Goal: Task Accomplishment & Management: Manage account settings

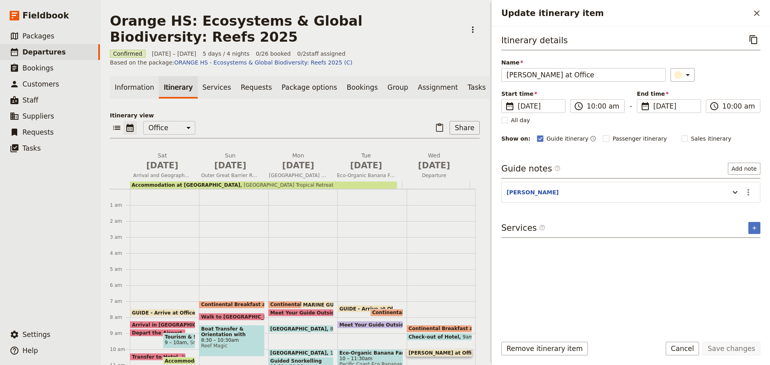
scroll to position [80, 0]
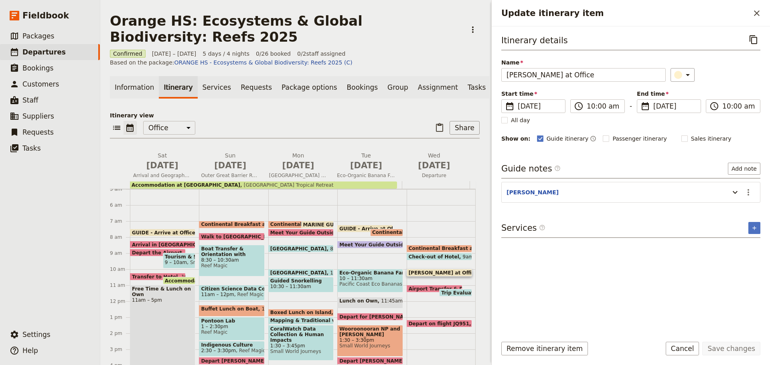
click at [386, 59] on div "Confirmed 18 – 22 Oct 2025 5 days / 4 nights 0/26 booked 0 / 2 staff assigned B…" at bounding box center [295, 58] width 370 height 17
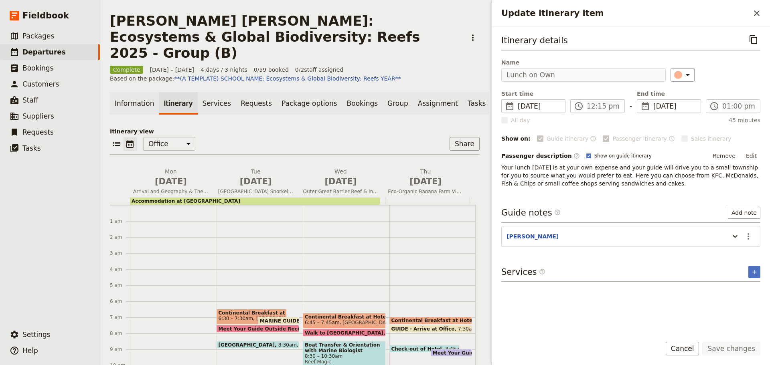
click at [57, 54] on link "​ Departures" at bounding box center [50, 52] width 100 height 16
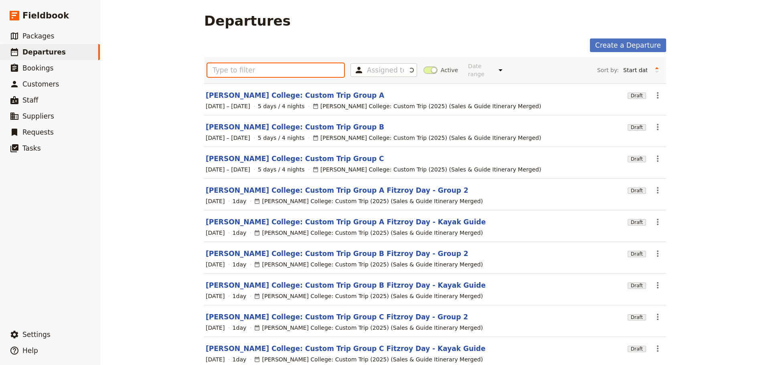
click at [231, 67] on input "text" at bounding box center [275, 70] width 137 height 14
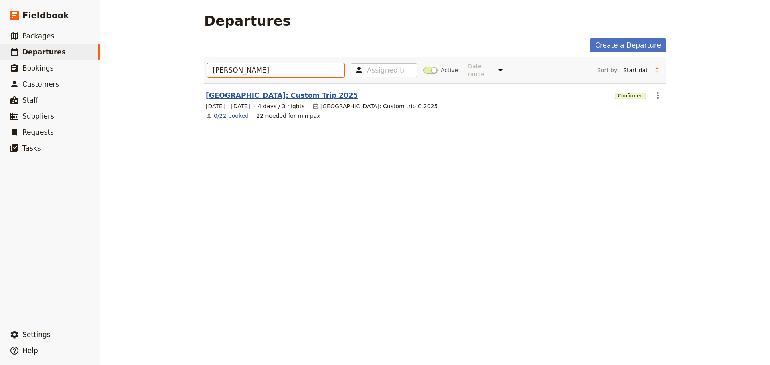
type input "[PERSON_NAME]"
click at [279, 91] on link "[GEOGRAPHIC_DATA]: Custom Trip 2025" at bounding box center [282, 96] width 152 height 10
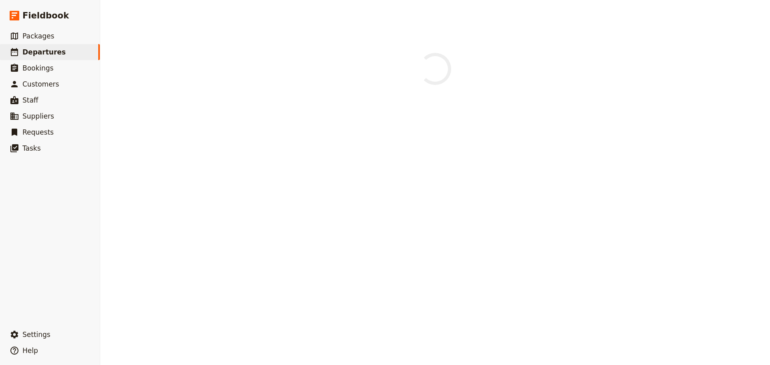
click at [279, 87] on main at bounding box center [435, 61] width 481 height 122
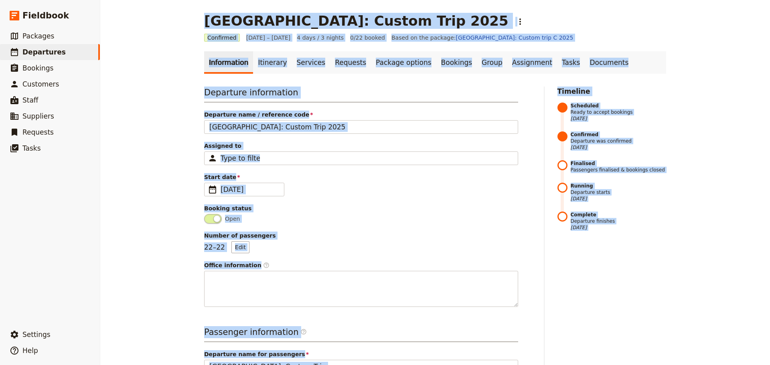
click at [696, 69] on div "[GEOGRAPHIC_DATA]: Custom Trip 2025 ​ Confirmed [DATE] – [DATE] 4 days / 3 nigh…" at bounding box center [435, 182] width 670 height 365
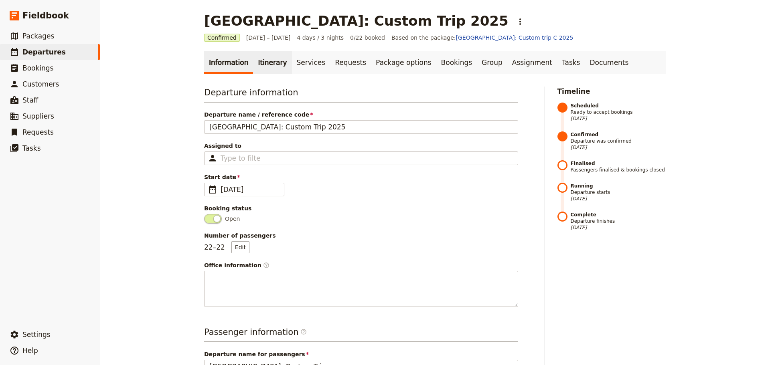
click at [266, 61] on link "Itinerary" at bounding box center [272, 62] width 39 height 22
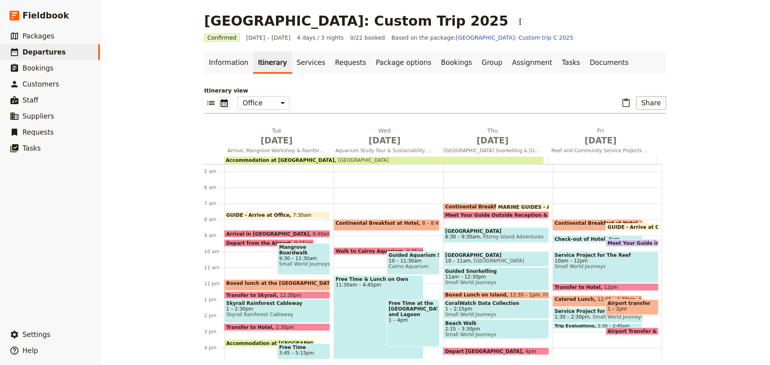
scroll to position [70, 0]
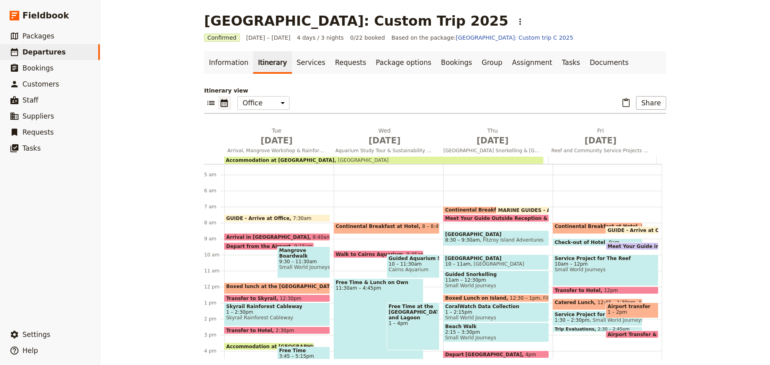
click at [608, 234] on div "Continental Breakfast at Hotel 8 – 8:45am Coral Tree Inn GUIDE - Arrive at Offi…" at bounding box center [608, 287] width 110 height 385
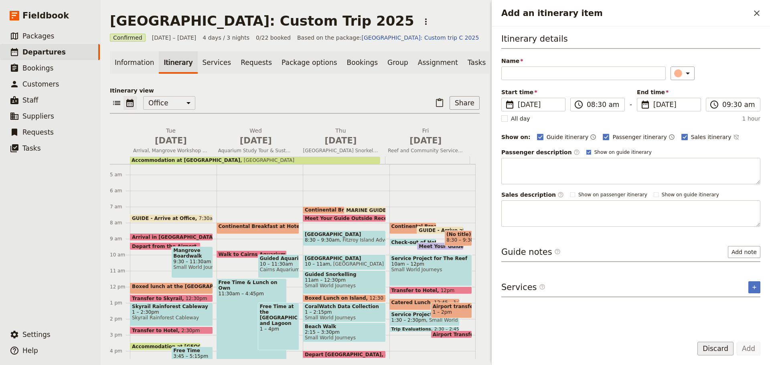
click at [716, 347] on button "Discard" at bounding box center [716, 349] width 36 height 14
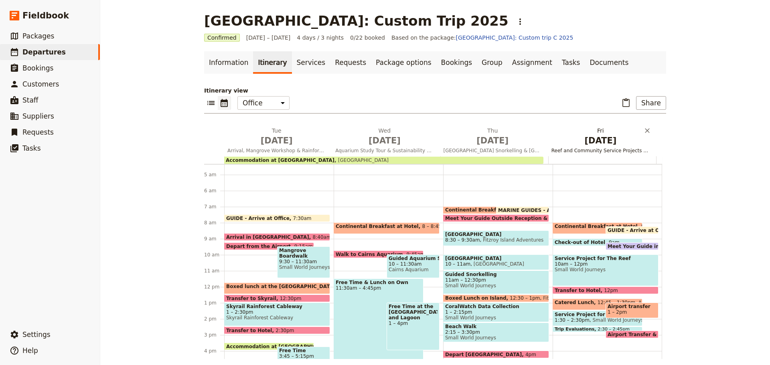
click at [582, 151] on span "Reef and Community Service Projects & Departure" at bounding box center [600, 151] width 105 height 6
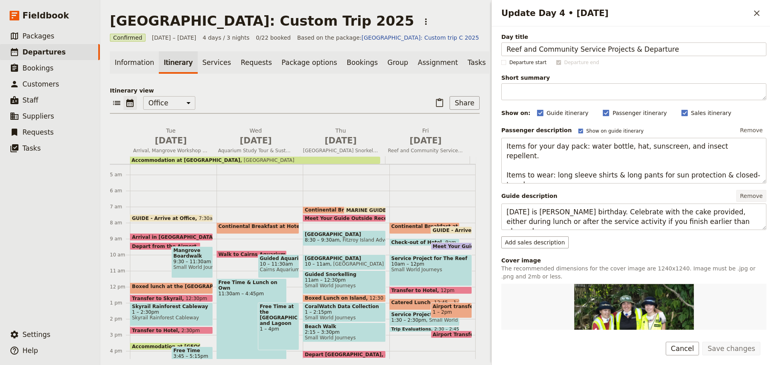
click at [742, 199] on button "Remove" at bounding box center [751, 196] width 30 height 12
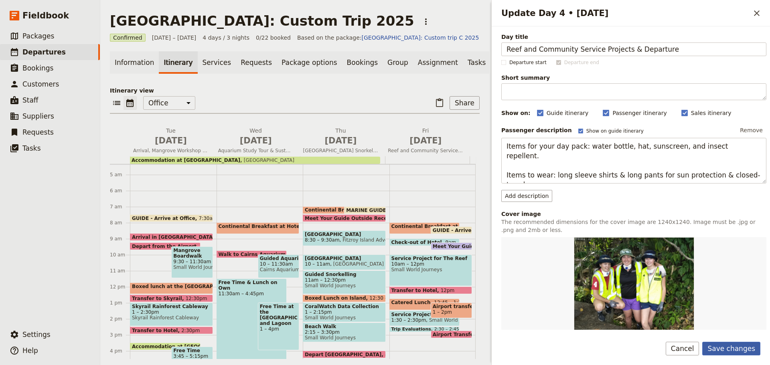
click at [746, 350] on button "Save changes" at bounding box center [731, 349] width 58 height 14
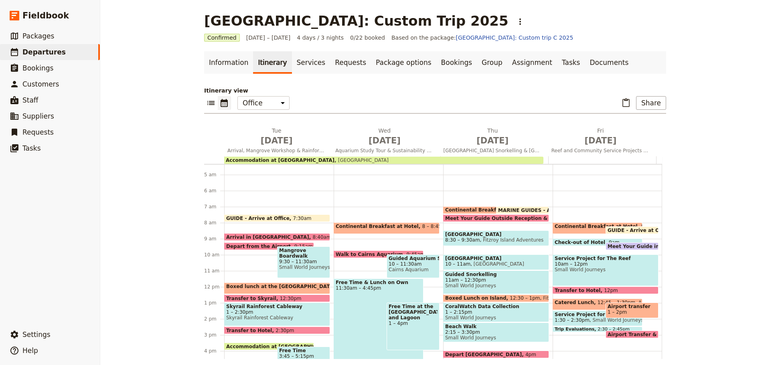
click at [633, 231] on span at bounding box center [632, 232] width 52 height 3
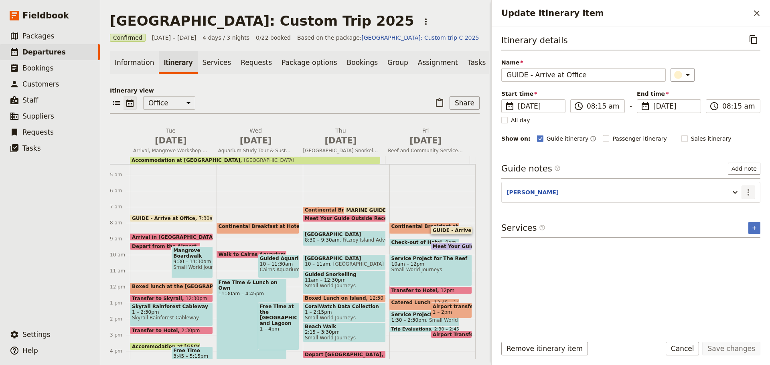
click at [749, 191] on icon "Actions" at bounding box center [749, 193] width 10 height 10
drag, startPoint x: 747, startPoint y: 201, endPoint x: 745, endPoint y: 206, distance: 5.6
click at [745, 206] on span "Edit note" at bounding box center [731, 210] width 37 height 8
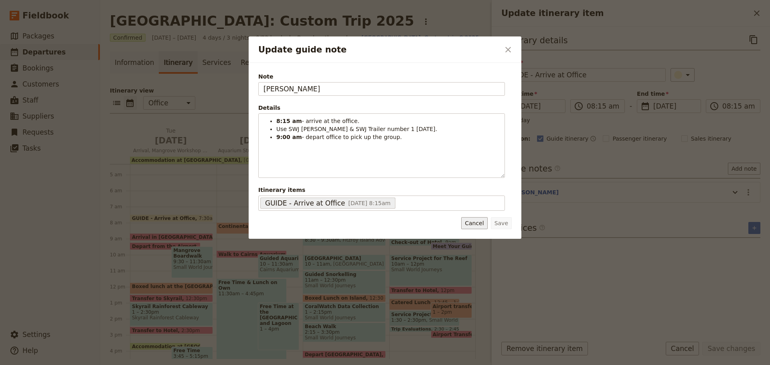
click at [486, 219] on button "Cancel" at bounding box center [474, 223] width 26 height 12
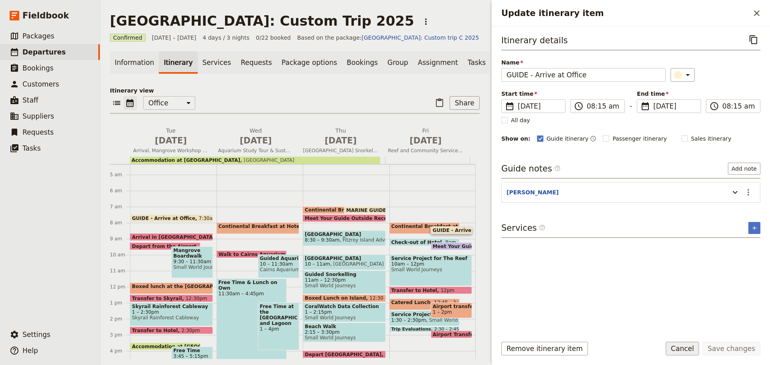
click at [687, 347] on button "Cancel" at bounding box center [683, 349] width 34 height 14
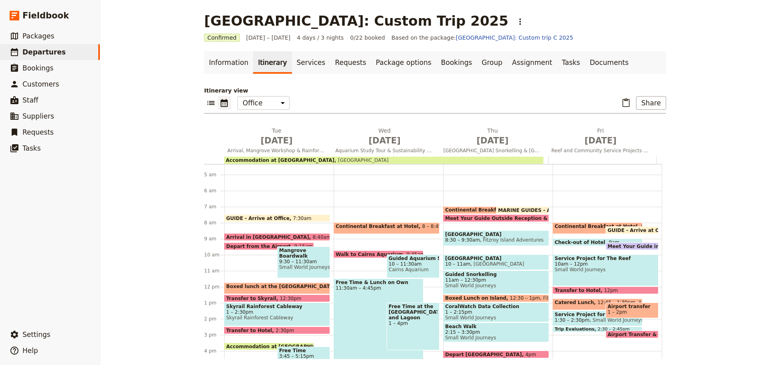
click at [604, 264] on span "10am – 12pm" at bounding box center [606, 265] width 102 height 6
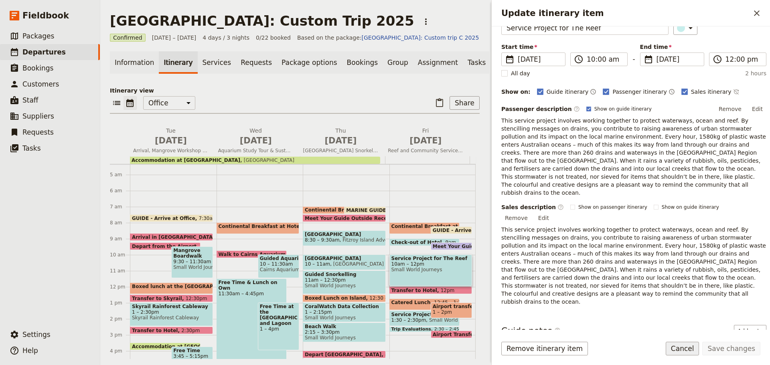
scroll to position [121, 0]
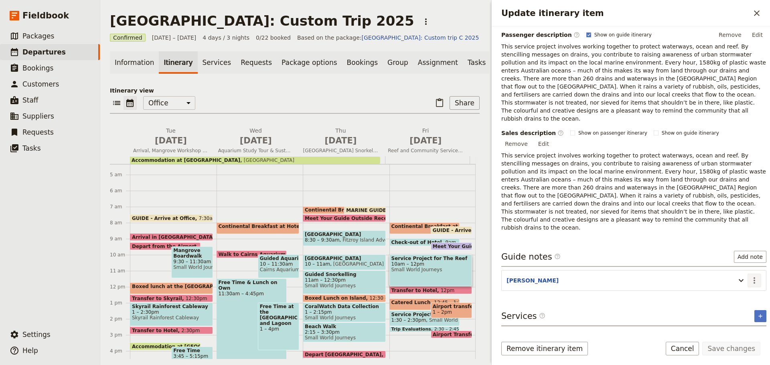
click at [750, 276] on icon "Actions" at bounding box center [755, 281] width 10 height 10
click at [738, 271] on span "Edit note" at bounding box center [725, 273] width 25 height 8
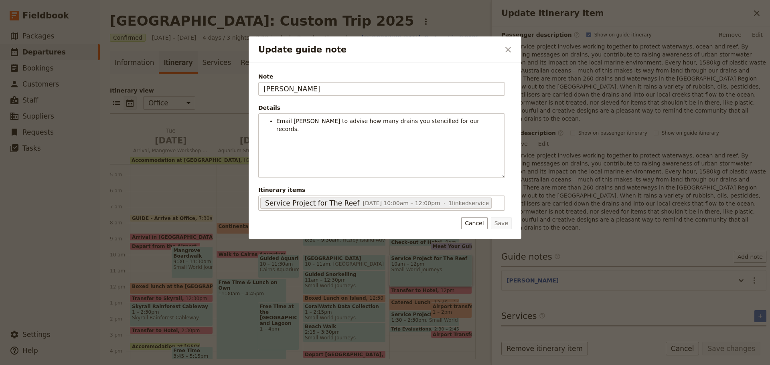
click at [485, 226] on button "Cancel" at bounding box center [474, 223] width 26 height 12
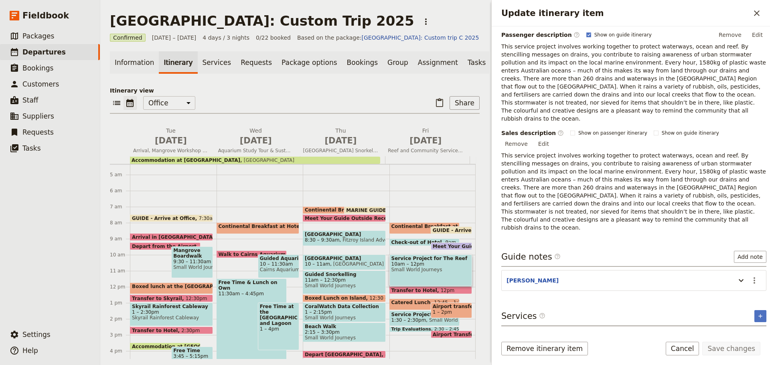
drag, startPoint x: 692, startPoint y: 351, endPoint x: 687, endPoint y: 350, distance: 4.7
click at [692, 351] on button "Cancel" at bounding box center [683, 349] width 34 height 14
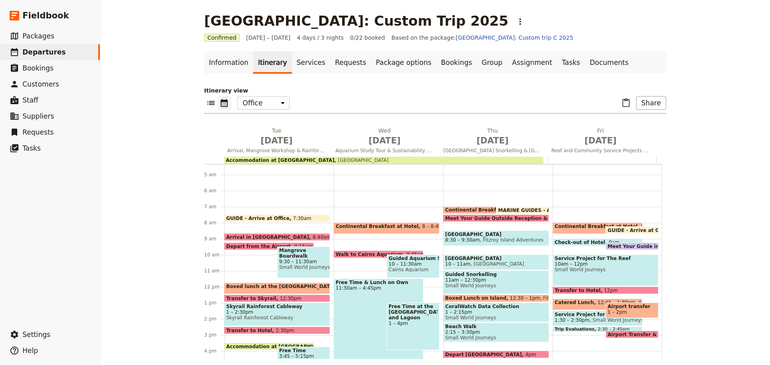
click at [560, 304] on span "Catered Lunch" at bounding box center [576, 303] width 43 height 6
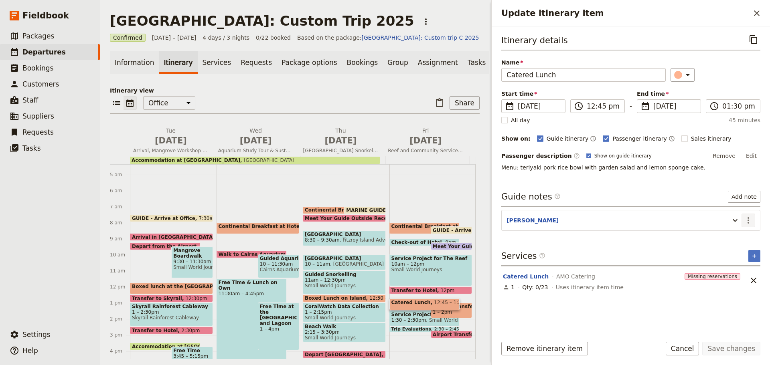
click at [747, 222] on icon "Actions" at bounding box center [749, 221] width 10 height 10
click at [740, 237] on span "Edit note" at bounding box center [731, 238] width 37 height 8
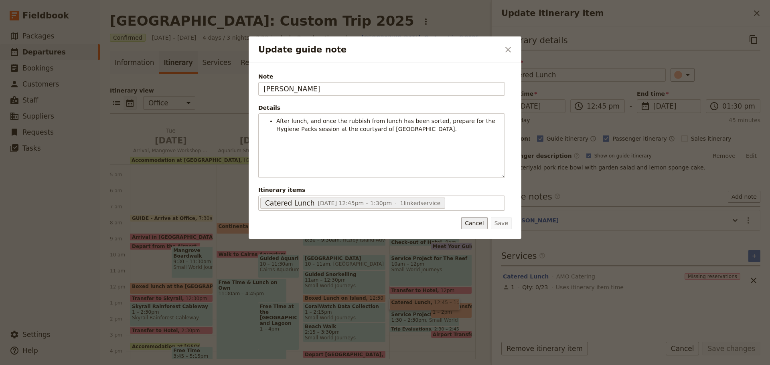
click at [479, 219] on button "Cancel" at bounding box center [474, 223] width 26 height 12
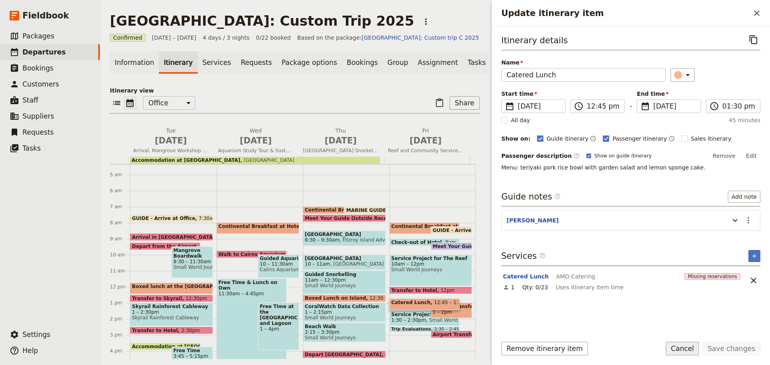
drag, startPoint x: 678, startPoint y: 349, endPoint x: 633, endPoint y: 343, distance: 45.3
click at [678, 349] on button "Cancel" at bounding box center [683, 349] width 34 height 14
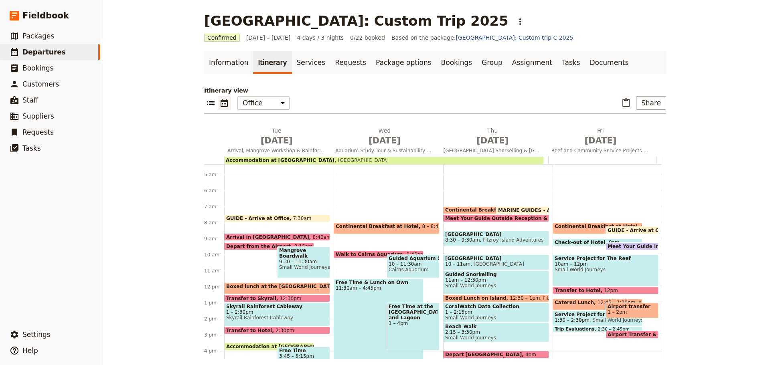
click at [580, 316] on span "Service Project for People From Remote Communities" at bounding box center [598, 315] width 86 height 6
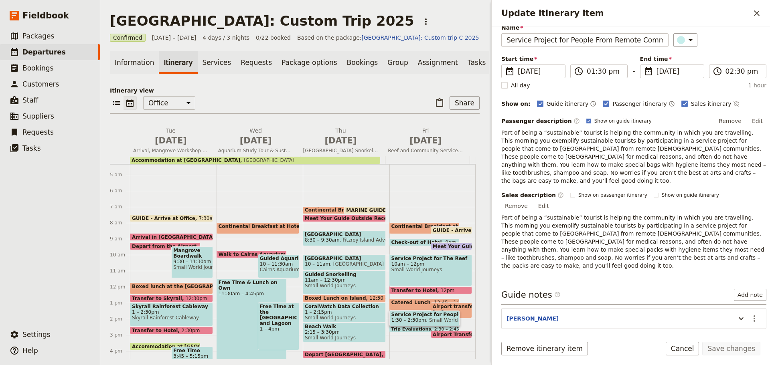
scroll to position [73, 0]
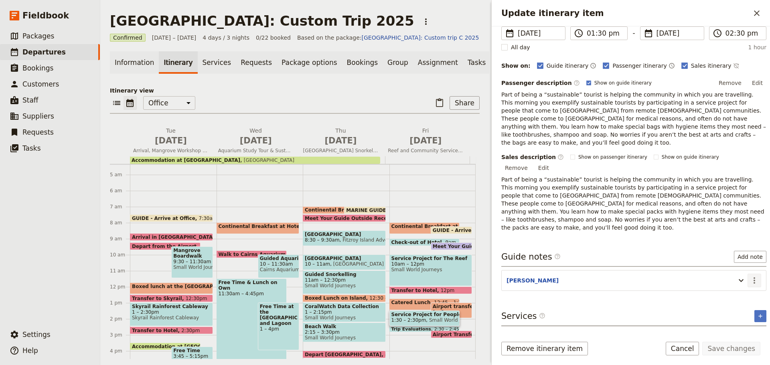
click at [750, 276] on icon "Actions" at bounding box center [755, 281] width 10 height 10
click at [735, 276] on span "Edit note" at bounding box center [725, 273] width 25 height 8
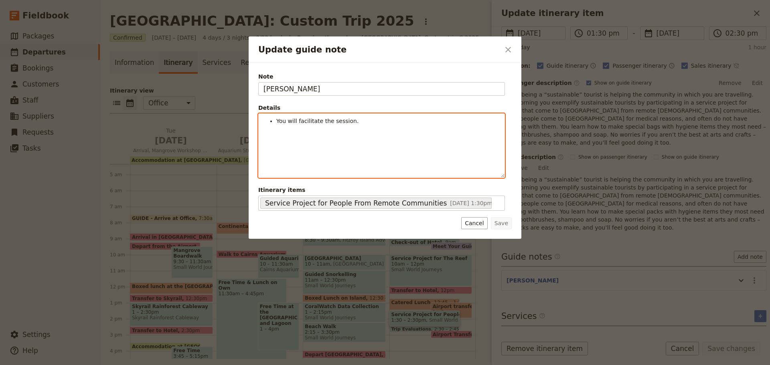
click at [380, 119] on li "You will facilitate the session." at bounding box center [387, 121] width 223 height 8
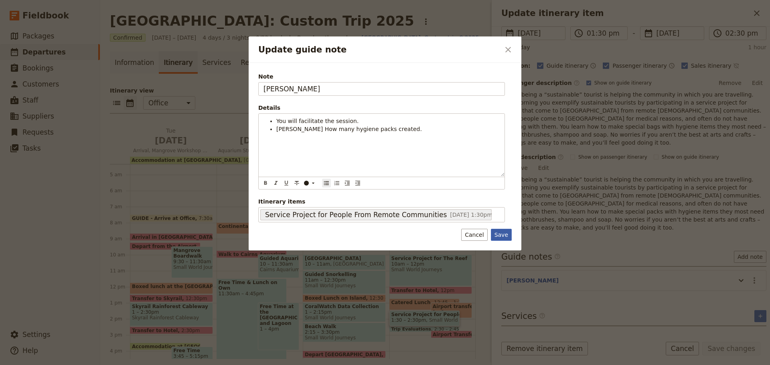
click at [501, 237] on button "Save" at bounding box center [501, 235] width 21 height 12
click at [623, 336] on form "Itinerary details ​ Name Service Project for People From Remote Communities ​ S…" at bounding box center [631, 195] width 278 height 339
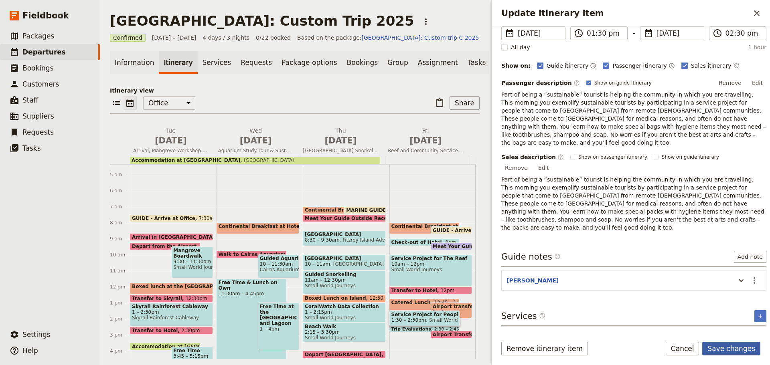
click at [729, 350] on button "Save changes" at bounding box center [731, 349] width 58 height 14
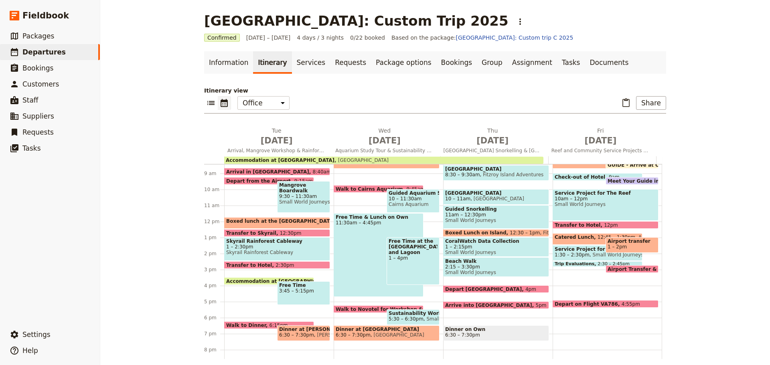
scroll to position [190, 0]
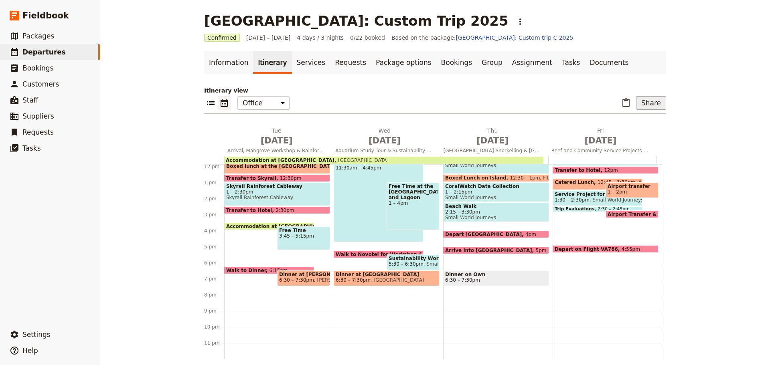
click at [645, 99] on button "Share" at bounding box center [651, 103] width 30 height 14
click at [628, 119] on span "Guide itinerary" at bounding box center [625, 121] width 42 height 8
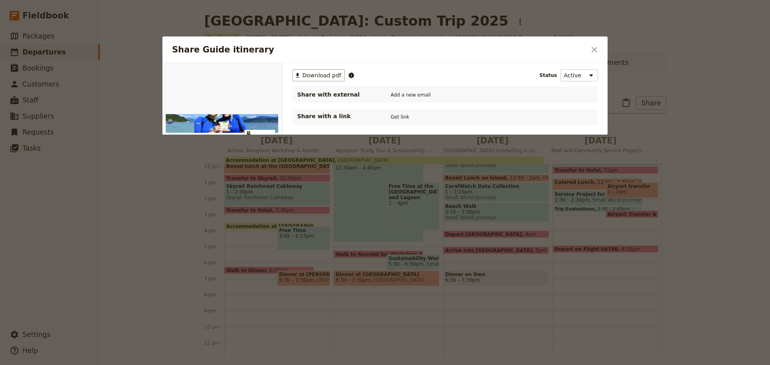
scroll to position [0, 0]
click at [304, 73] on span "Download pdf" at bounding box center [321, 75] width 39 height 8
